Goal: Information Seeking & Learning: Check status

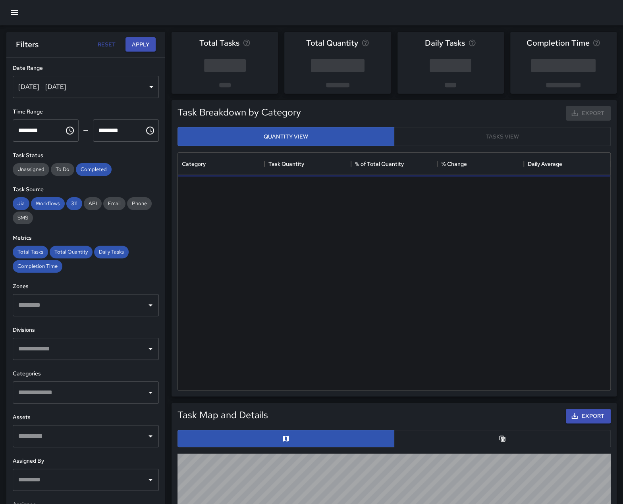
scroll to position [232, 427]
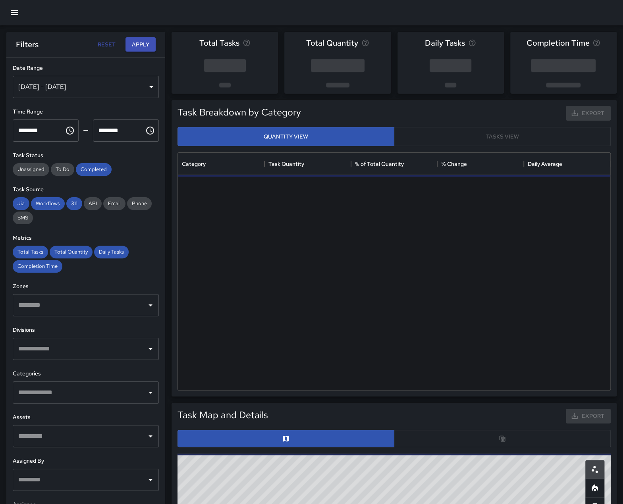
click at [13, 14] on icon "button" at bounding box center [14, 12] width 7 height 5
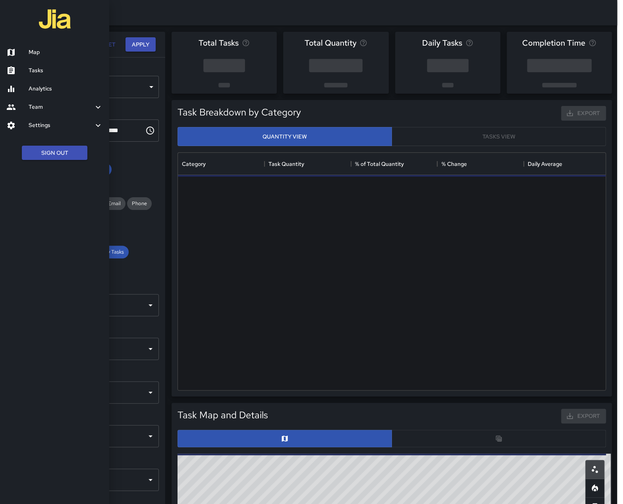
click at [14, 11] on div at bounding box center [311, 252] width 623 height 504
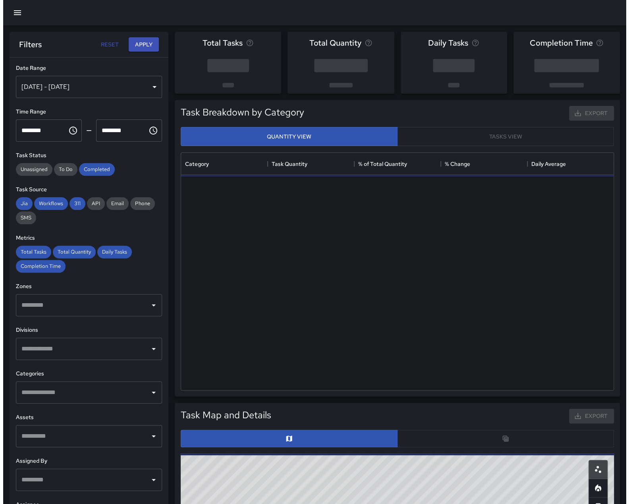
scroll to position [6, 6]
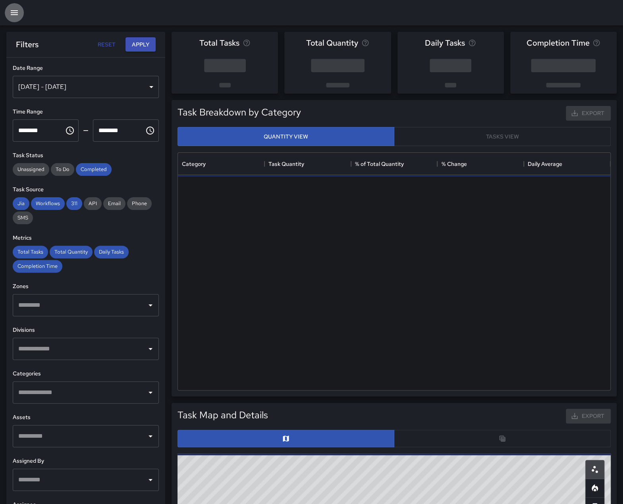
click at [14, 12] on icon "button" at bounding box center [14, 12] width 7 height 5
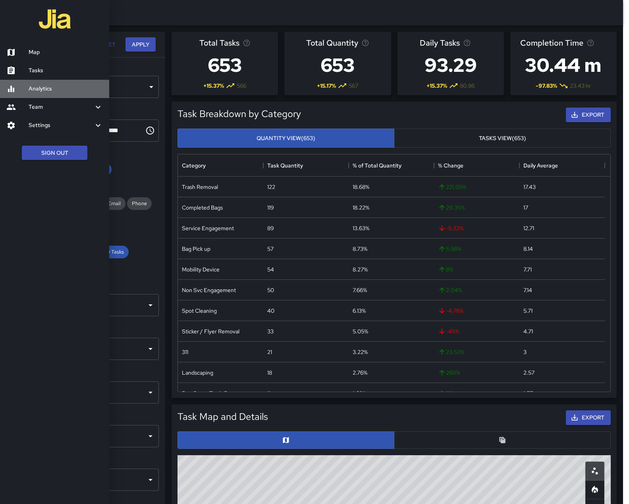
click at [89, 82] on link "Analytics" at bounding box center [54, 89] width 109 height 18
click at [38, 85] on h6 "Analytics" at bounding box center [66, 89] width 74 height 9
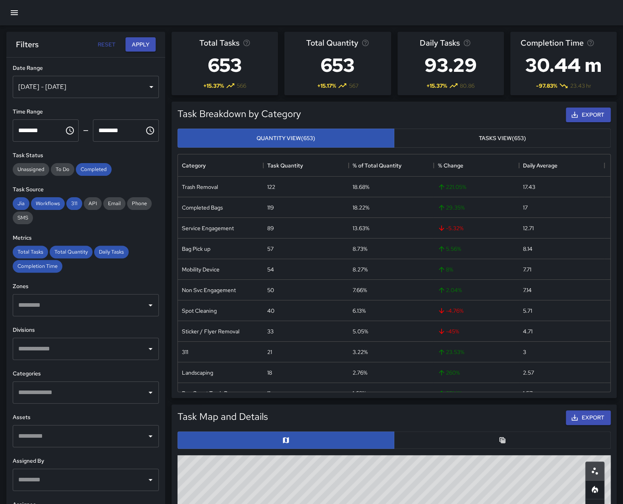
click at [10, 10] on icon "button" at bounding box center [15, 13] width 10 height 10
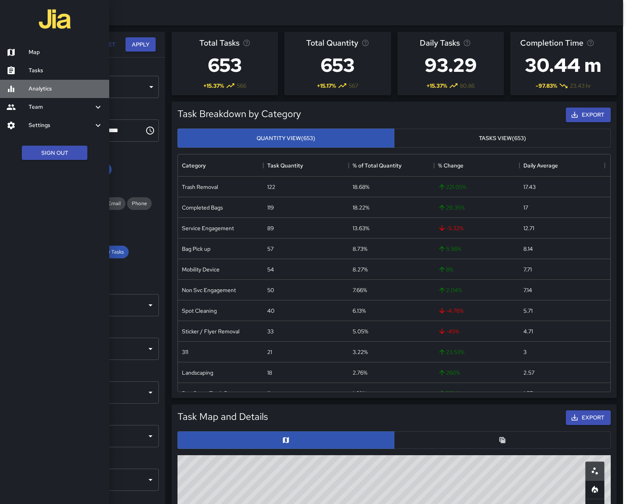
click at [39, 91] on h6 "Analytics" at bounding box center [66, 89] width 74 height 9
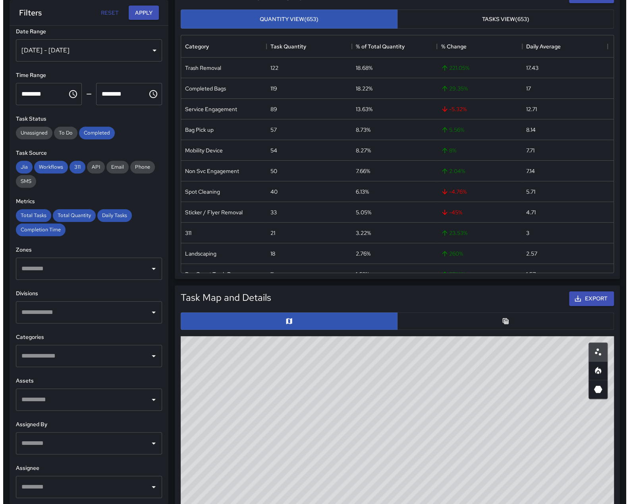
scroll to position [0, 0]
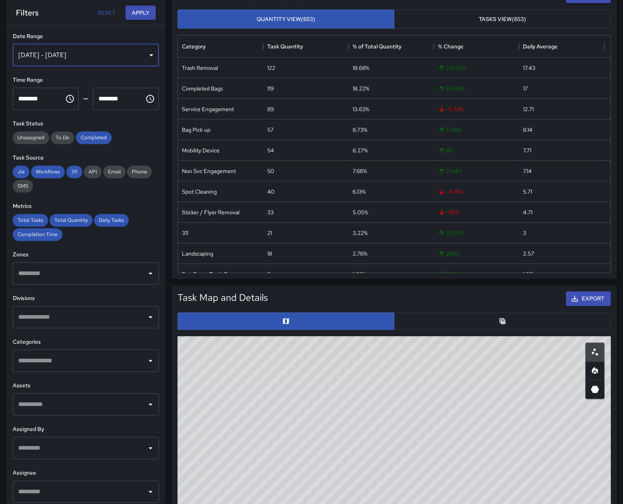
click at [97, 51] on div "[DATE] - [DATE]" at bounding box center [86, 55] width 146 height 22
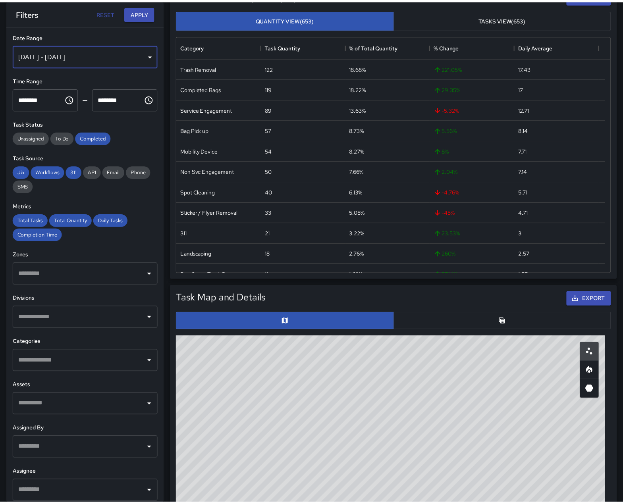
scroll to position [6, 6]
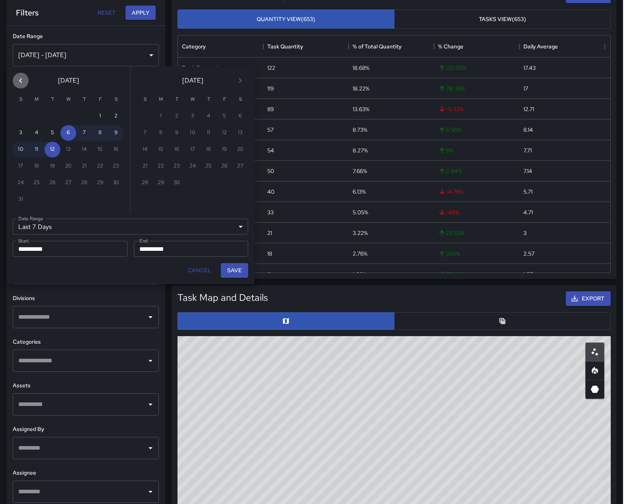
click at [19, 78] on icon "Previous month" at bounding box center [21, 81] width 10 height 10
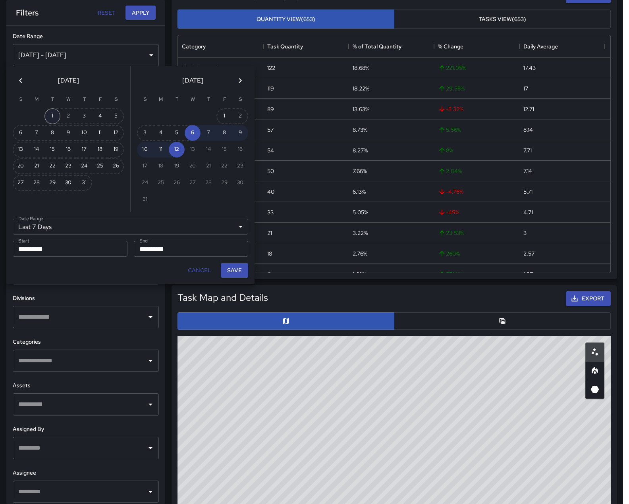
click at [48, 113] on button "1" at bounding box center [52, 116] width 16 height 16
type input "******"
type input "**********"
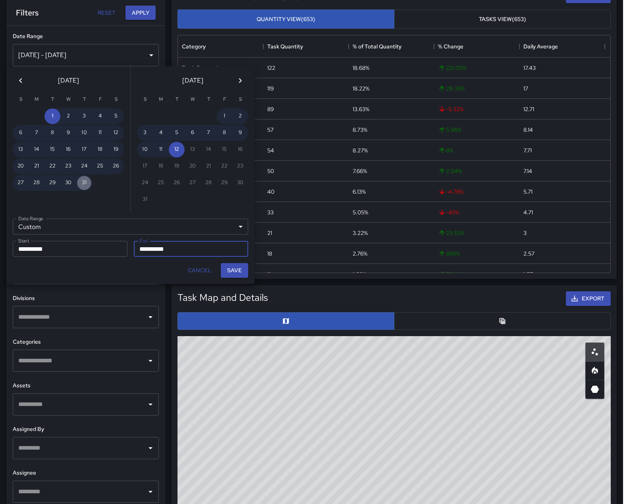
click at [83, 185] on button "31" at bounding box center [84, 183] width 16 height 16
type input "**********"
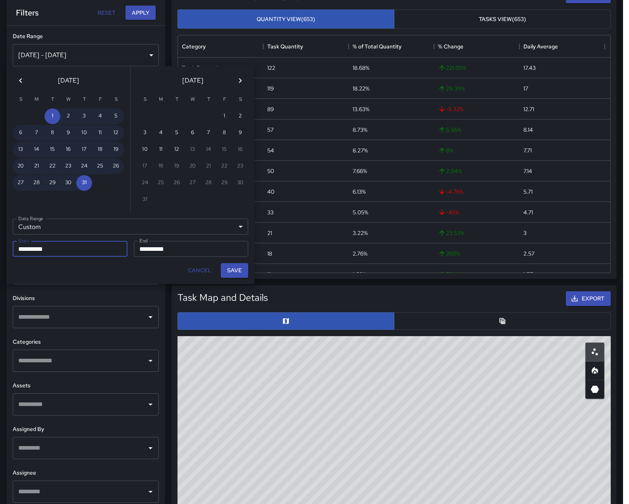
click at [240, 268] on button "Save" at bounding box center [234, 270] width 27 height 15
type input "**********"
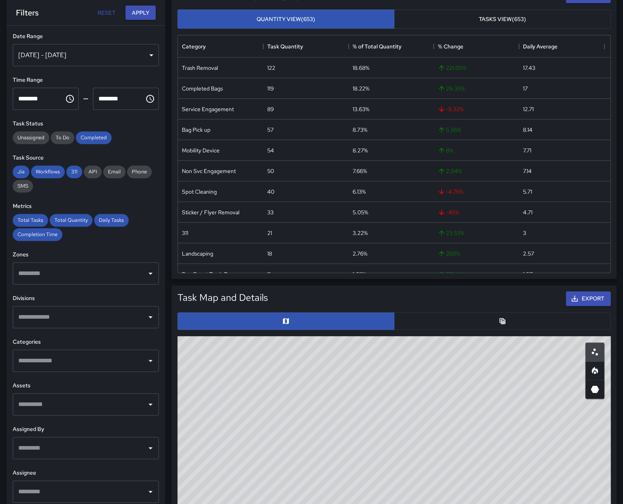
scroll to position [5, 0]
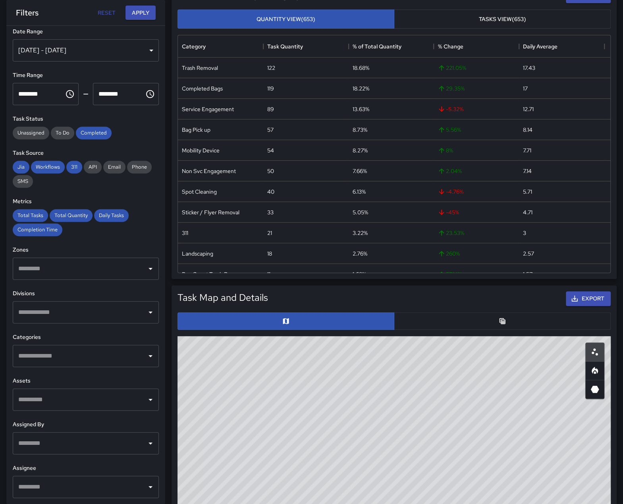
click at [146, 315] on icon "Open" at bounding box center [151, 313] width 10 height 10
click at [137, 11] on button "Apply" at bounding box center [140, 13] width 30 height 15
